Goal: Register for event/course

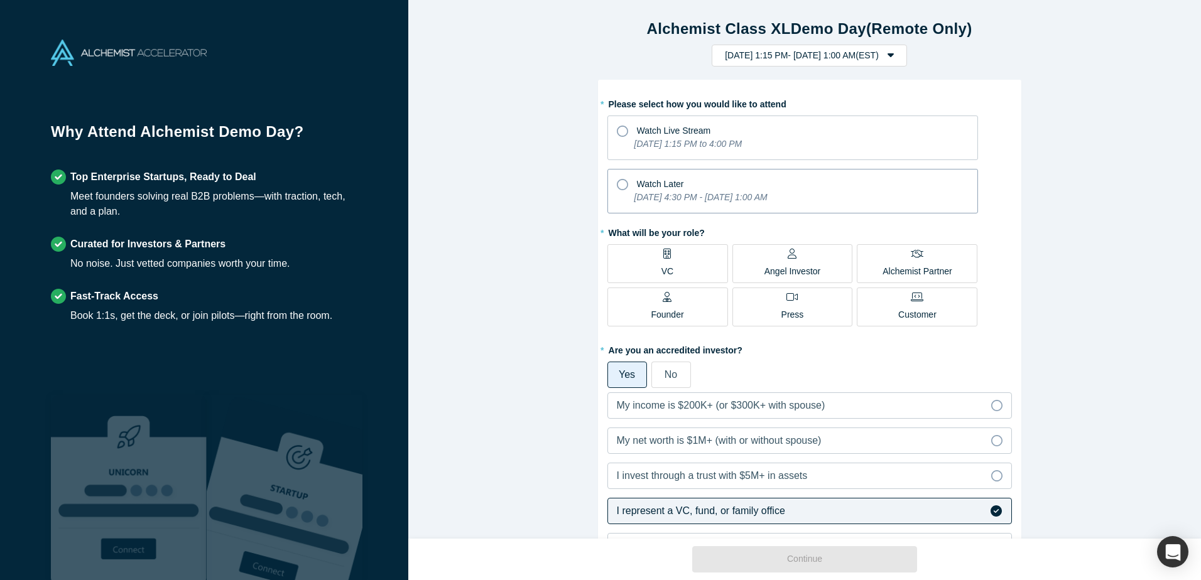
click at [617, 188] on icon at bounding box center [622, 184] width 11 height 11
click at [0, 0] on input "Watch Later [DATE] 4:30 PM - [DATE] 1:00 AM" at bounding box center [0, 0] width 0 height 0
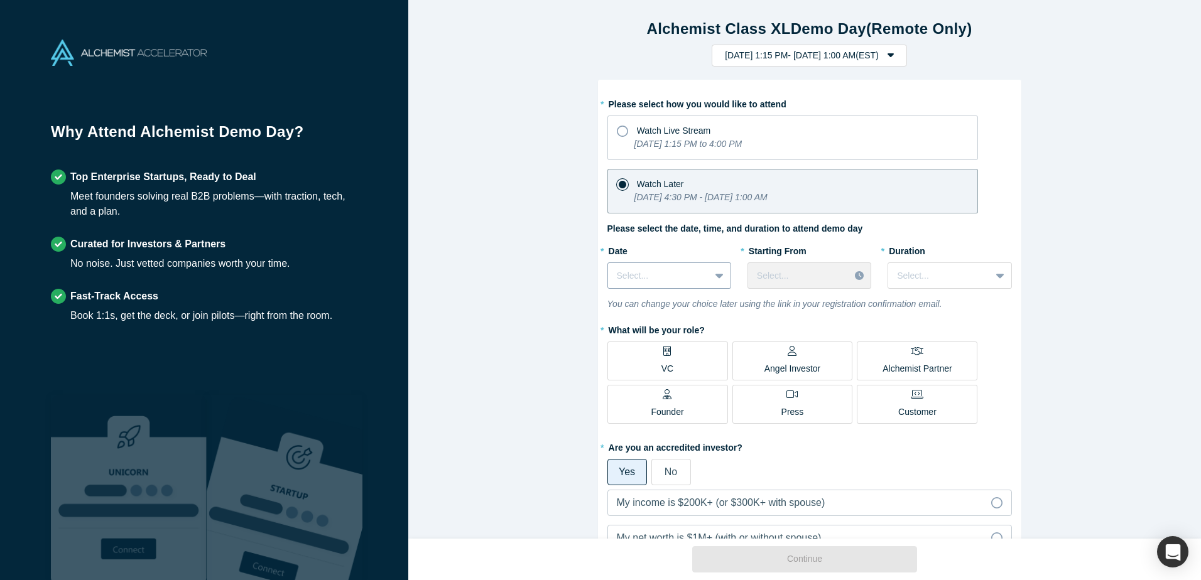
click at [715, 276] on icon at bounding box center [719, 276] width 8 height 5
click at [704, 237] on div "* Please select how you would like to attend Watch Live Stream [DATE] 1:15 PM t…" at bounding box center [809, 422] width 405 height 656
click at [671, 361] on label "VC" at bounding box center [667, 361] width 121 height 39
click at [0, 0] on input "VC" at bounding box center [0, 0] width 0 height 0
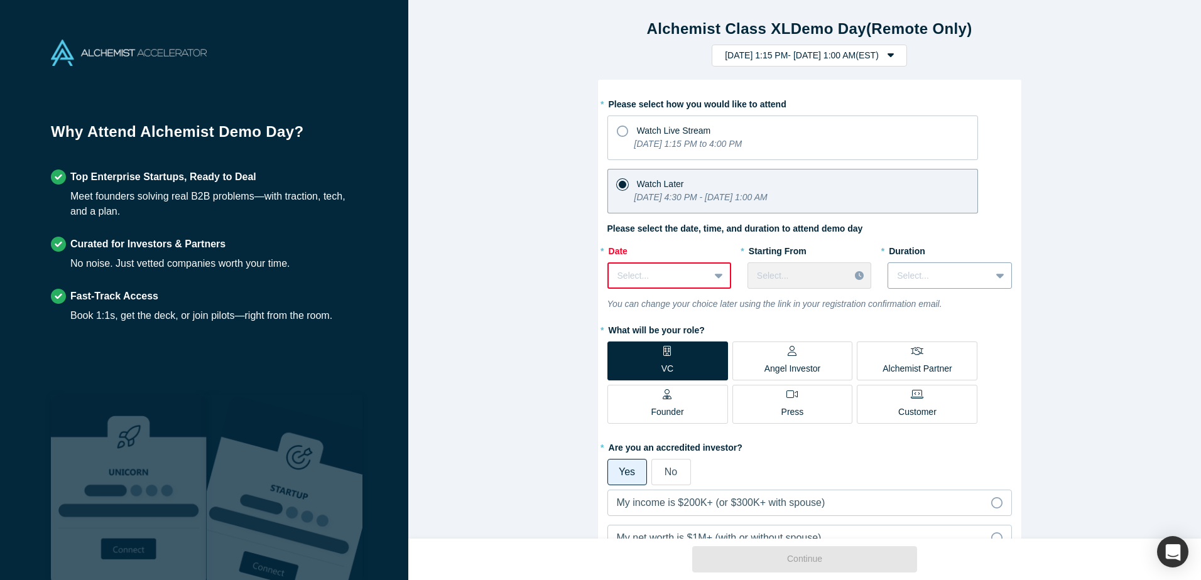
click at [996, 275] on icon at bounding box center [1000, 276] width 8 height 5
click at [682, 232] on label "Please select the date, time, and duration to attend demo day" at bounding box center [735, 228] width 256 height 13
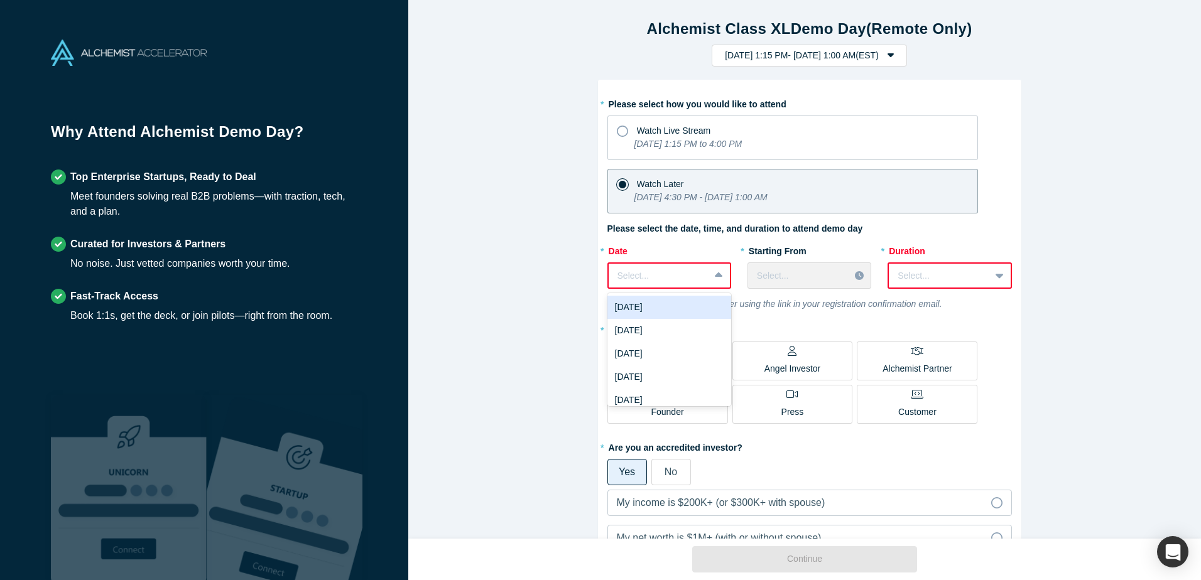
click at [722, 272] on div at bounding box center [720, 275] width 20 height 23
click at [679, 303] on div "[DATE]" at bounding box center [669, 307] width 124 height 23
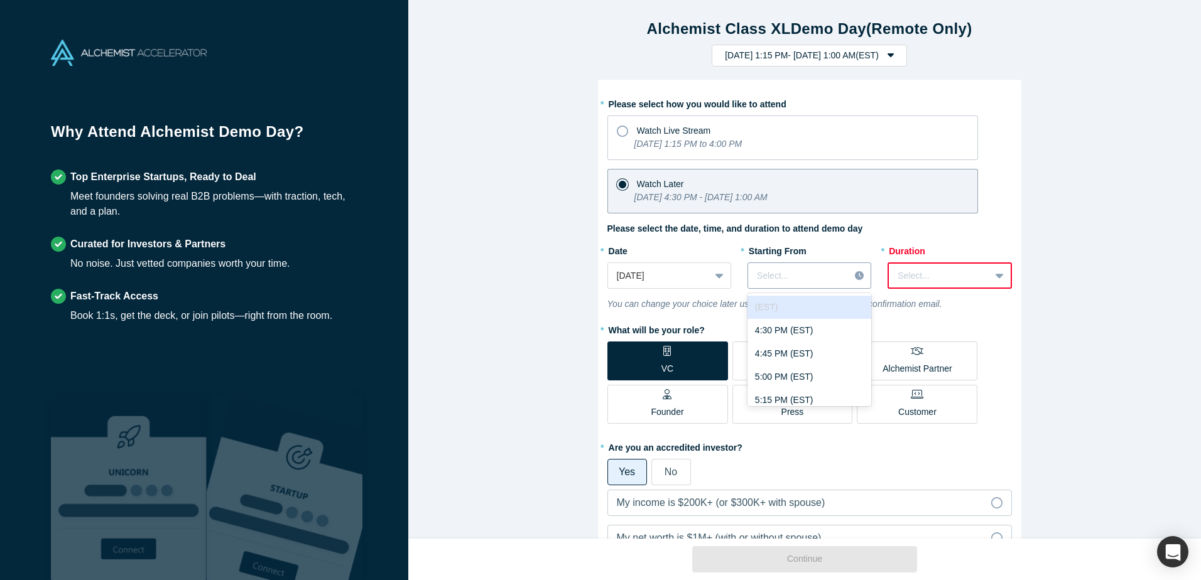
click at [855, 278] on icon at bounding box center [859, 275] width 9 height 9
click at [796, 335] on div "4:30 PM (EST)" at bounding box center [809, 330] width 124 height 23
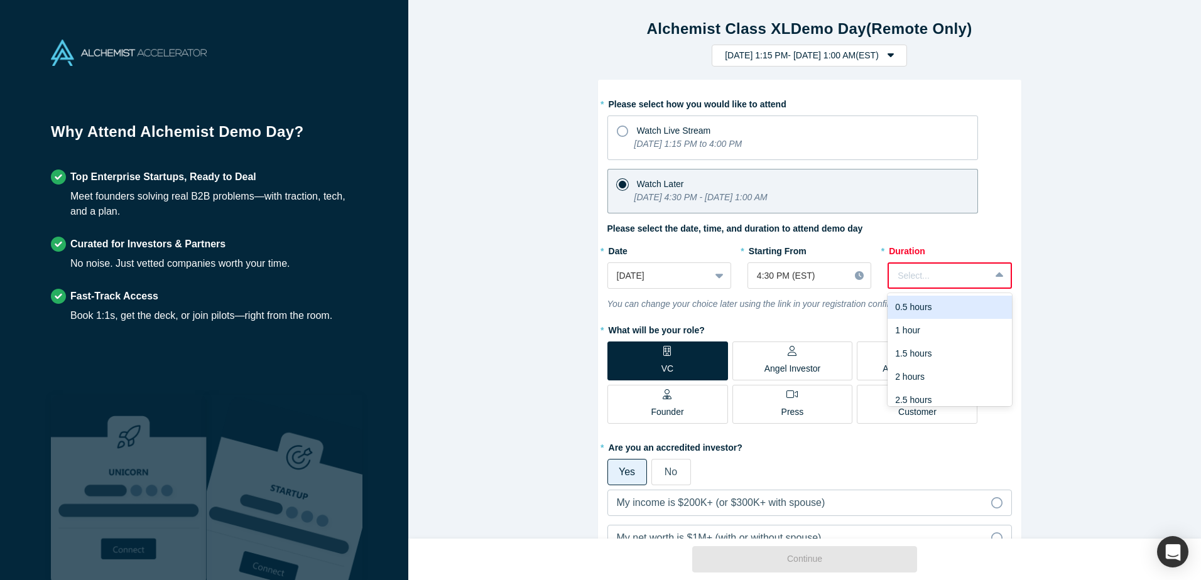
click at [996, 275] on icon at bounding box center [1000, 275] width 8 height 5
click at [941, 374] on div "2 hours" at bounding box center [950, 377] width 124 height 23
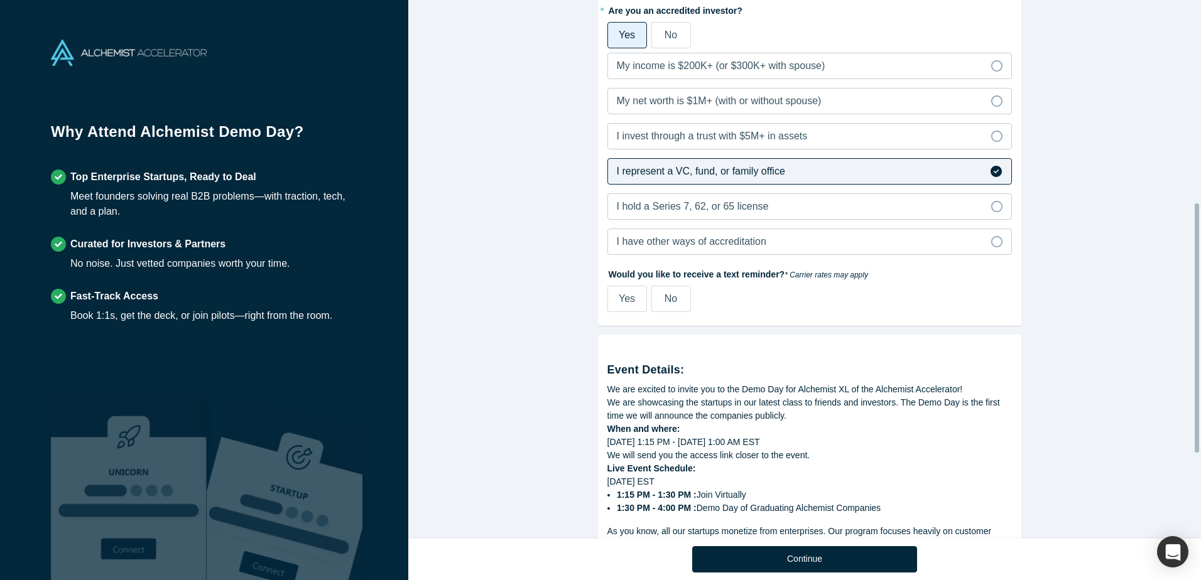
scroll to position [438, 0]
click at [671, 296] on span "No" at bounding box center [671, 298] width 13 height 11
click at [0, 0] on input "No" at bounding box center [0, 0] width 0 height 0
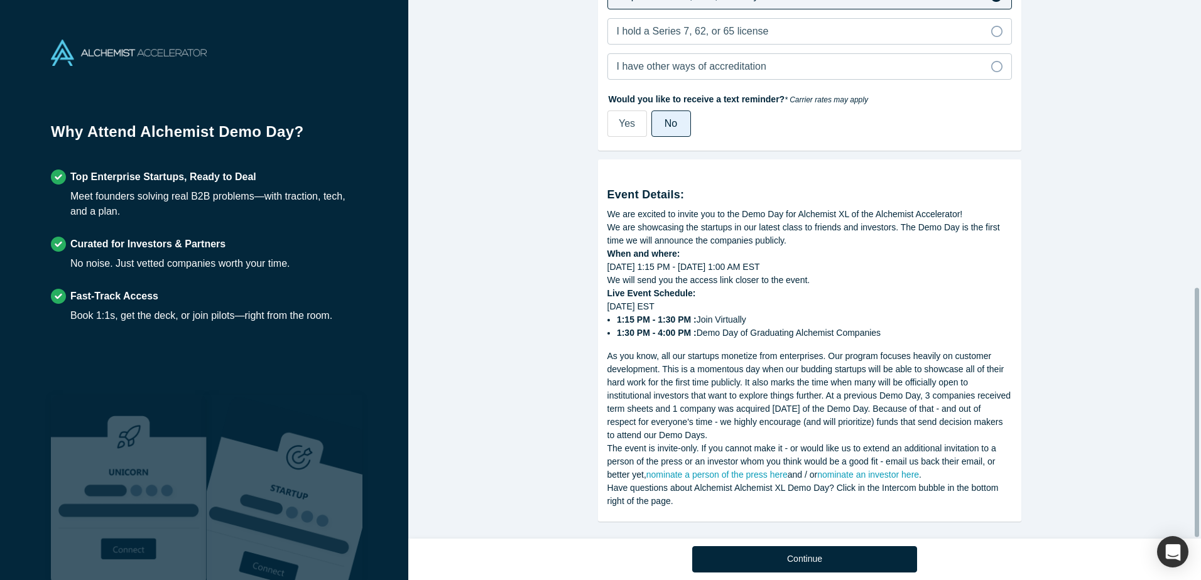
scroll to position [621, 0]
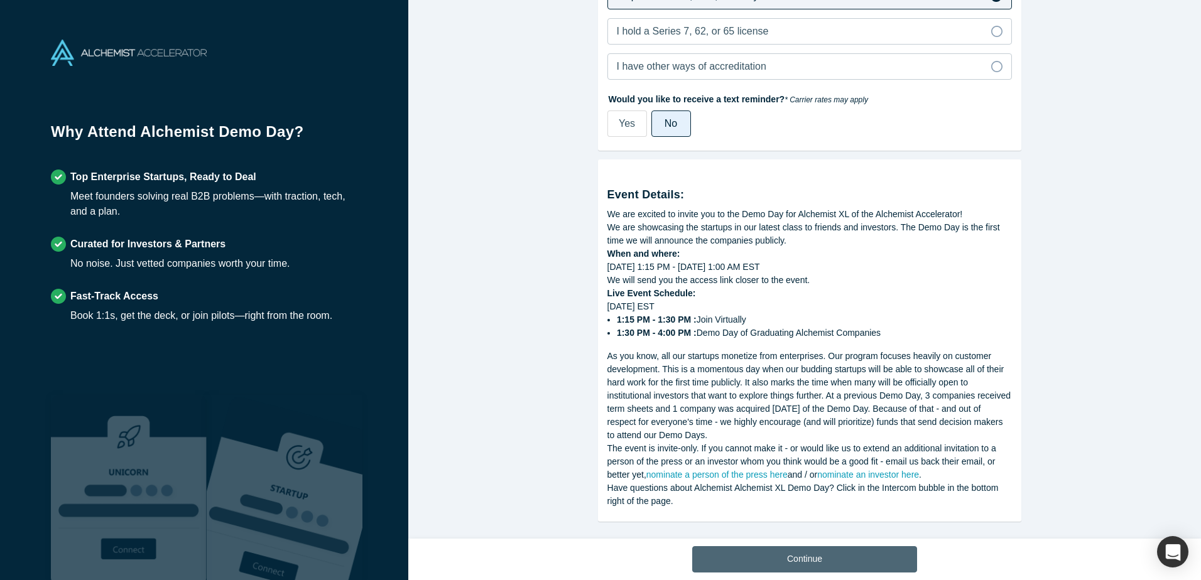
click at [812, 562] on button "Continue" at bounding box center [804, 559] width 225 height 26
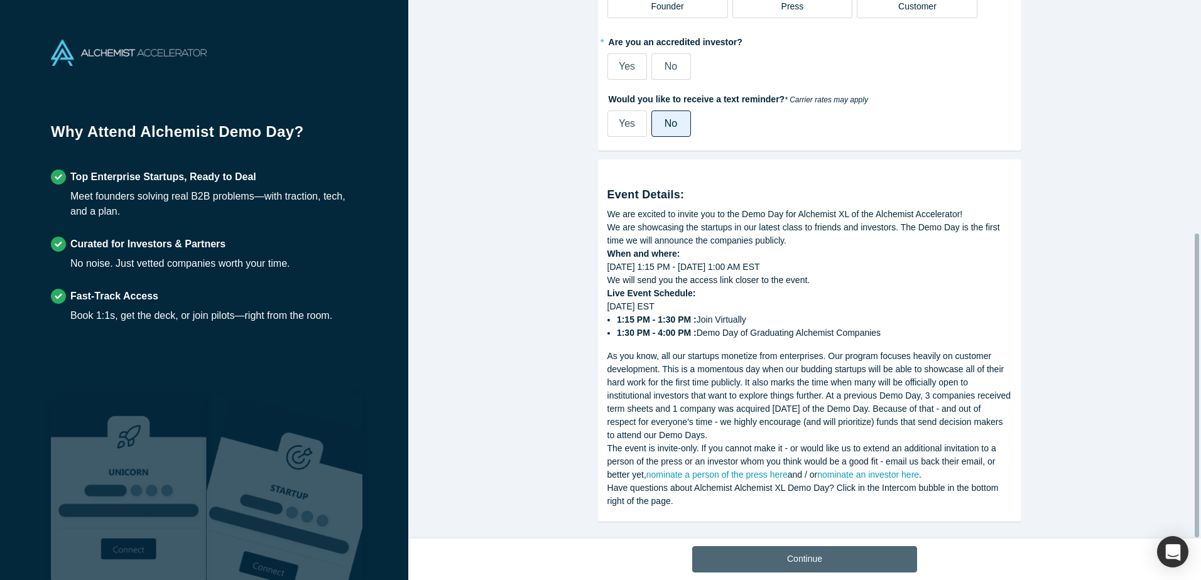
scroll to position [414, 0]
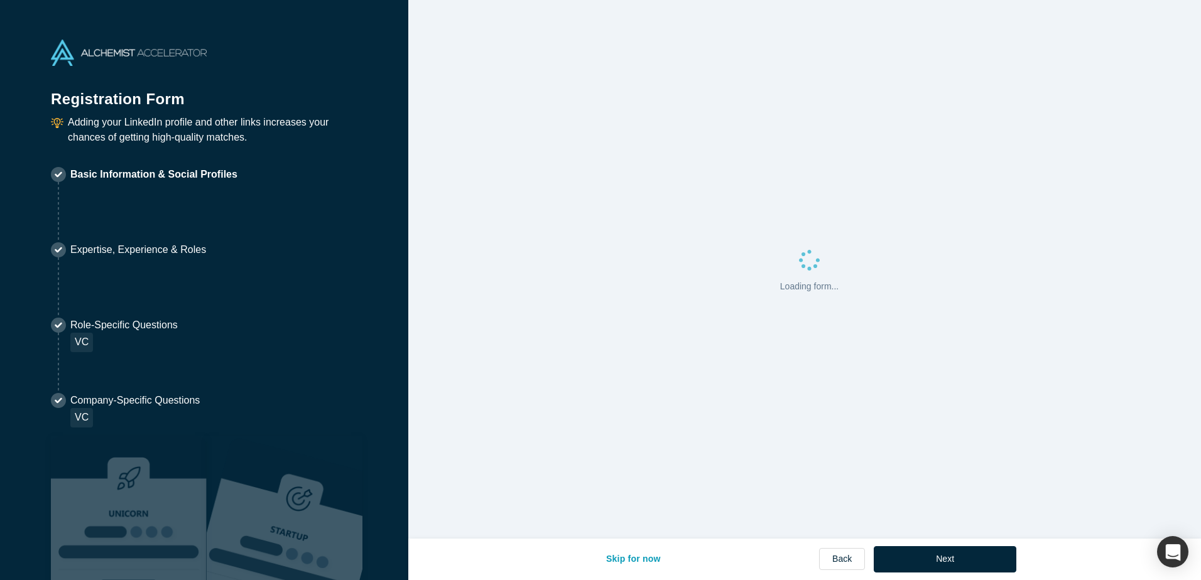
select select "US"
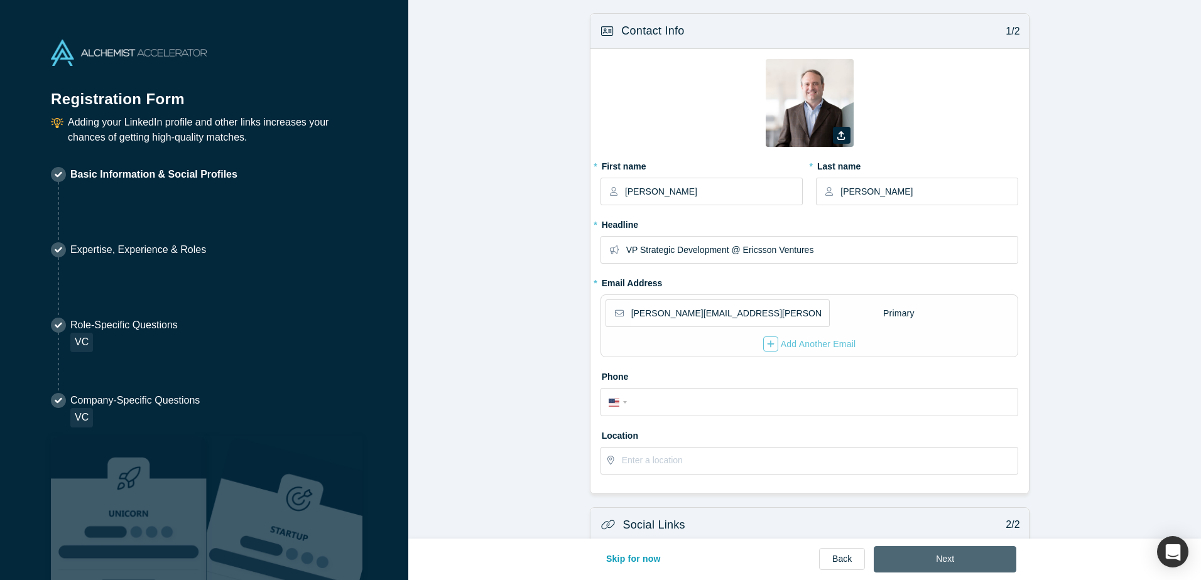
click at [948, 560] on button "Next" at bounding box center [945, 559] width 143 height 26
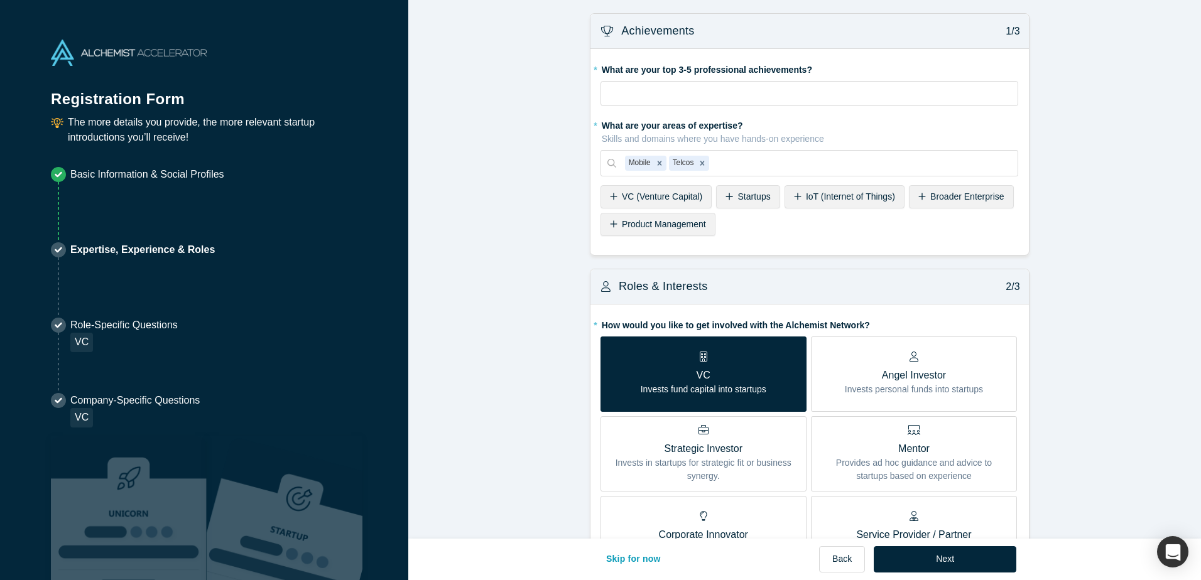
click at [947, 559] on button "Next" at bounding box center [945, 559] width 143 height 26
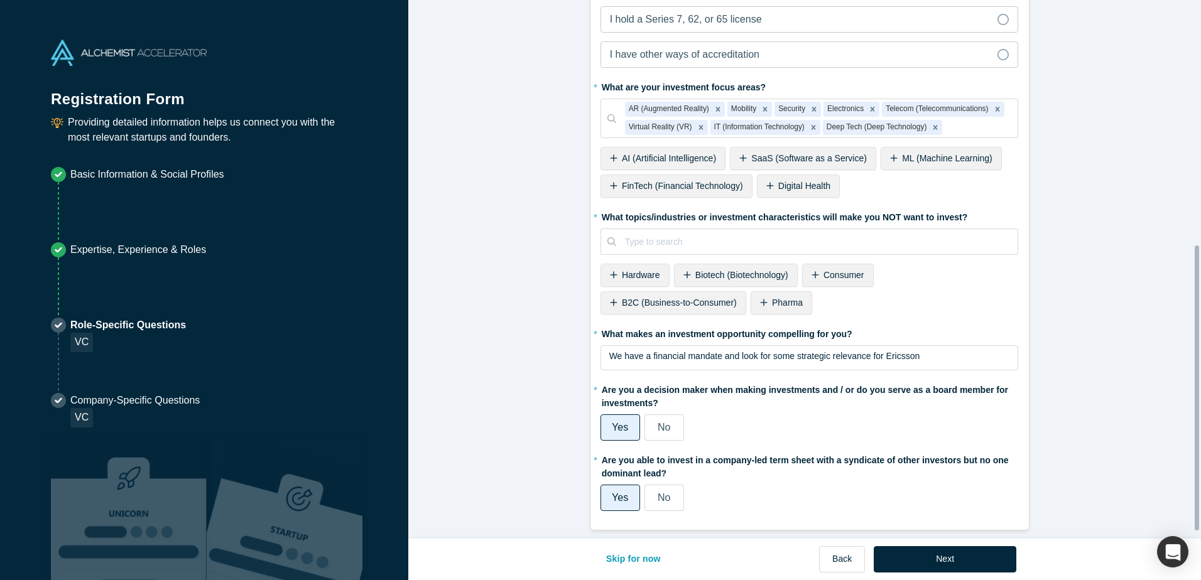
scroll to position [476, 0]
drag, startPoint x: 958, startPoint y: 562, endPoint x: 1097, endPoint y: 310, distance: 288.4
click at [1097, 310] on div "Alchemist Portfolio (VC) 1/2 Company Type to search To pick up a draggable item…" at bounding box center [804, 290] width 793 height 580
click at [772, 298] on span "Pharma" at bounding box center [787, 303] width 31 height 10
click at [713, 270] on span "Biotech (Biotechnology)" at bounding box center [741, 275] width 93 height 10
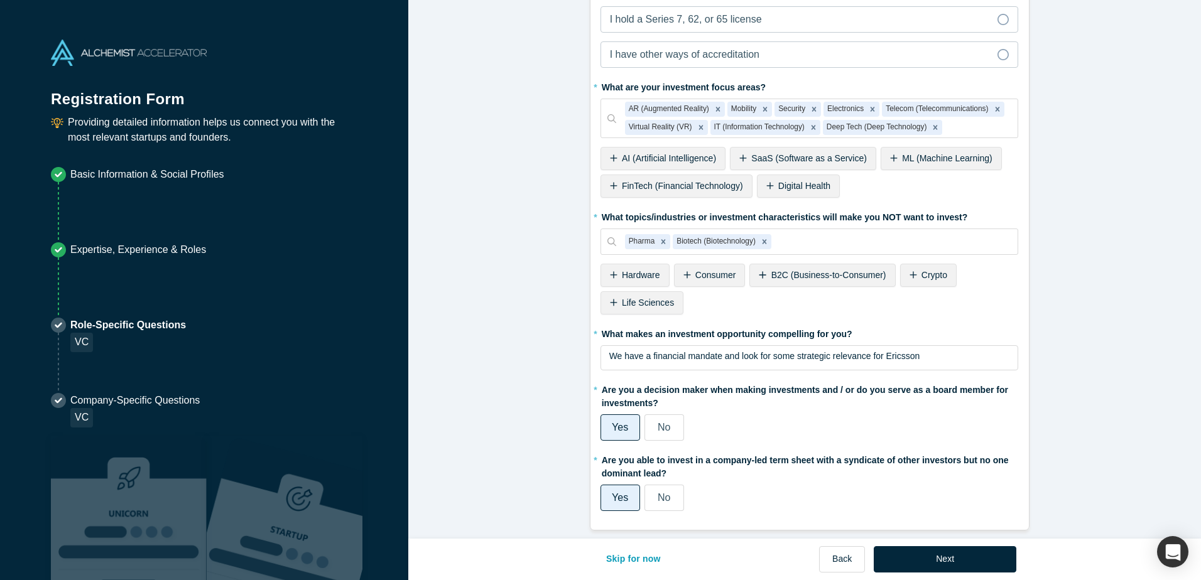
click at [638, 298] on span "Life Sciences" at bounding box center [648, 303] width 52 height 10
click at [954, 562] on button "Next" at bounding box center [945, 559] width 143 height 26
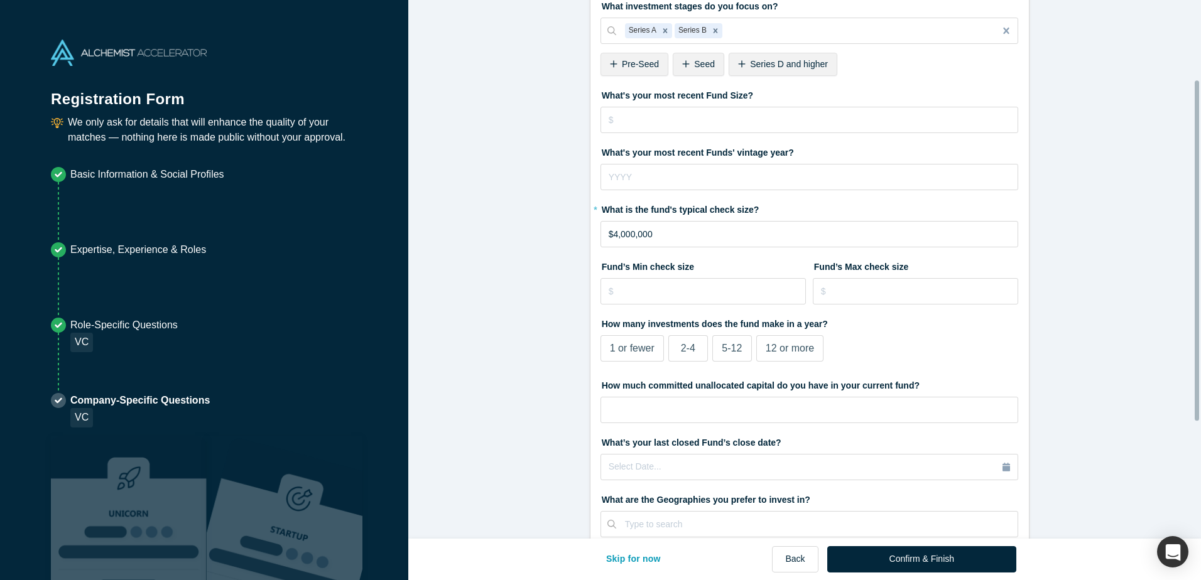
scroll to position [126, 0]
click at [723, 352] on span "5-12" at bounding box center [732, 347] width 20 height 11
click at [0, 0] on input "5-12" at bounding box center [0, 0] width 0 height 0
click at [658, 408] on input "tel" at bounding box center [809, 409] width 418 height 26
click at [703, 408] on input "tel" at bounding box center [809, 409] width 418 height 26
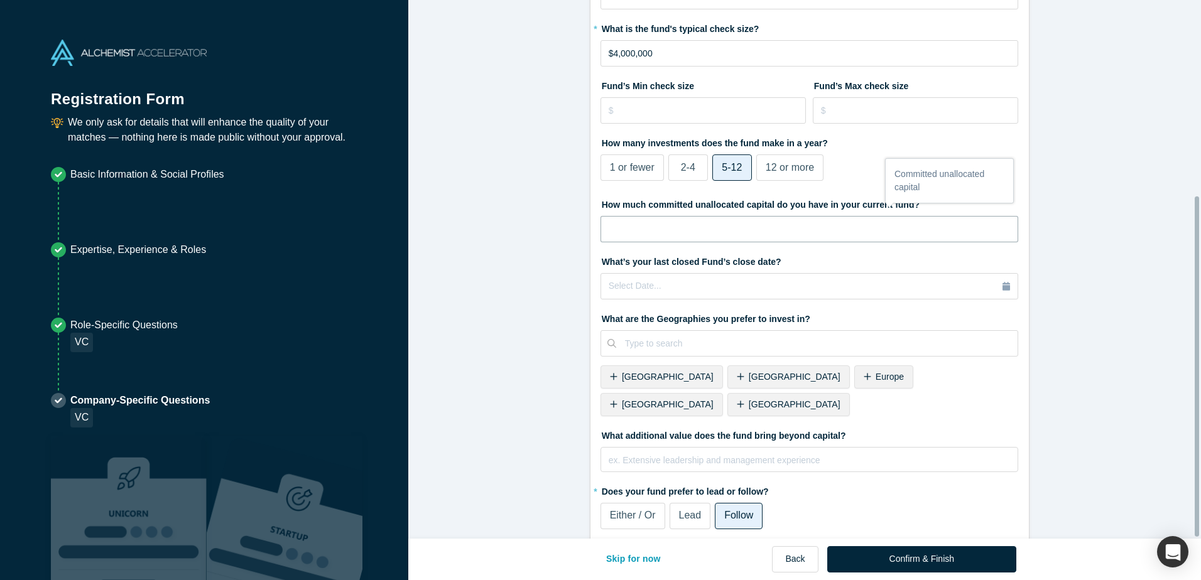
scroll to position [310, 0]
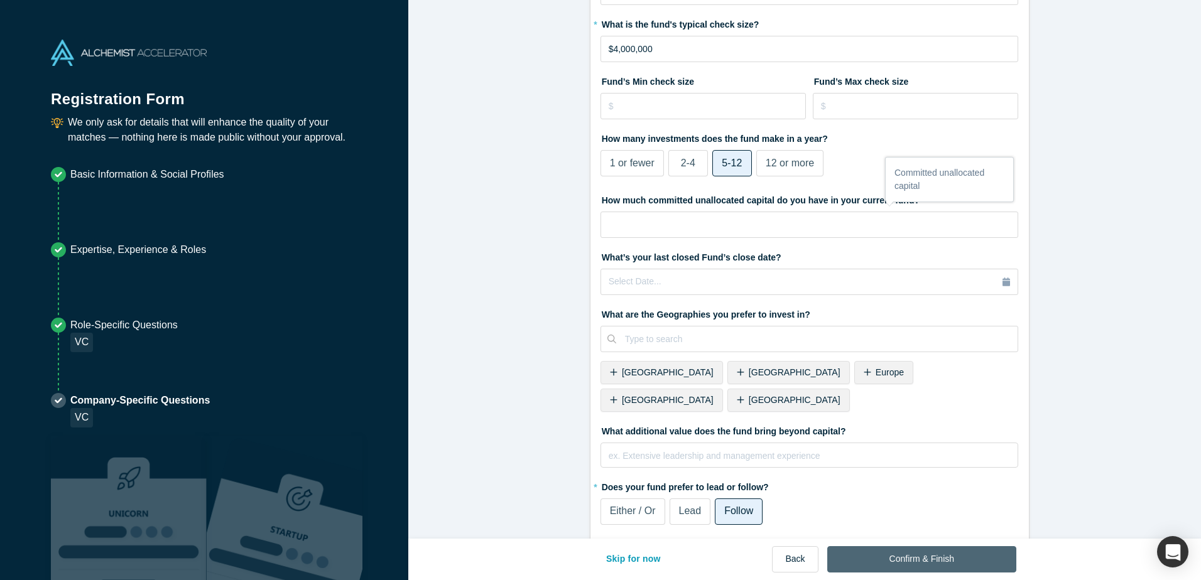
click at [928, 563] on button "Confirm & Finish" at bounding box center [921, 559] width 189 height 26
